Goal: Transaction & Acquisition: Purchase product/service

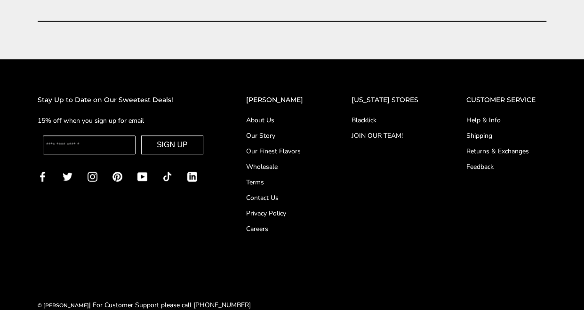
scroll to position [3739, 0]
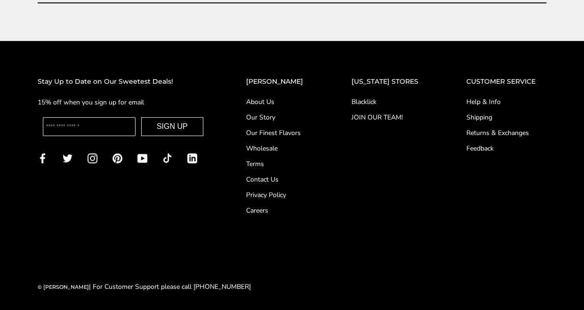
click at [273, 116] on link "Our Story" at bounding box center [280, 117] width 68 height 10
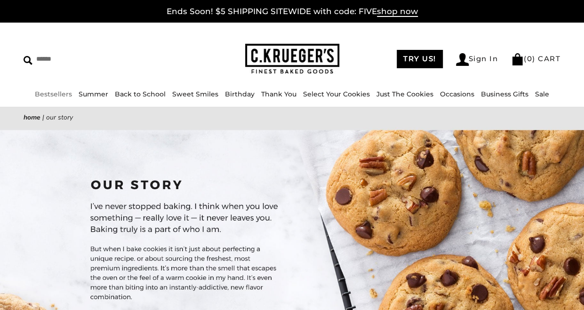
click at [61, 94] on link "Bestsellers" at bounding box center [53, 94] width 37 height 8
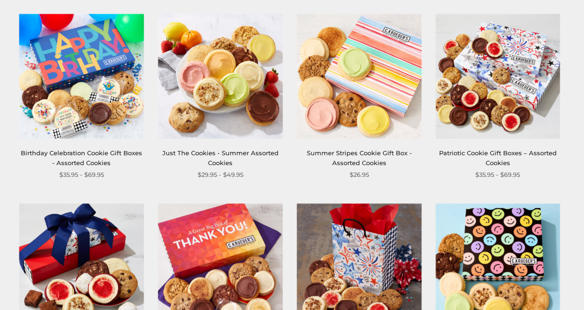
scroll to position [192, 0]
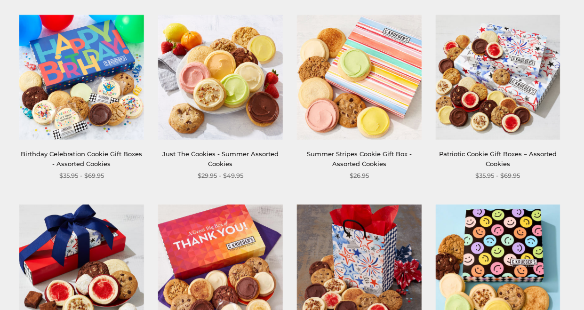
click at [211, 94] on img at bounding box center [220, 77] width 125 height 125
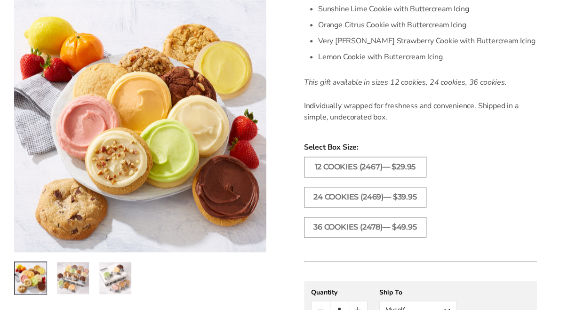
scroll to position [485, 0]
